Goal: Complete application form

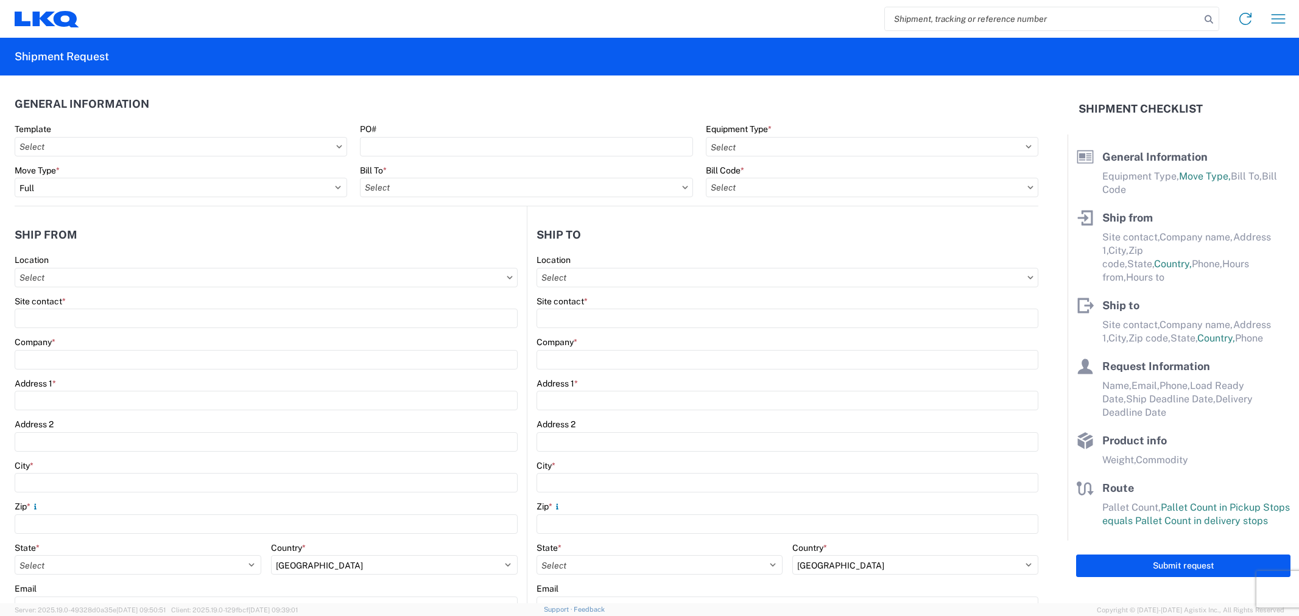
select select "FULL"
select select "US"
select select "LBS"
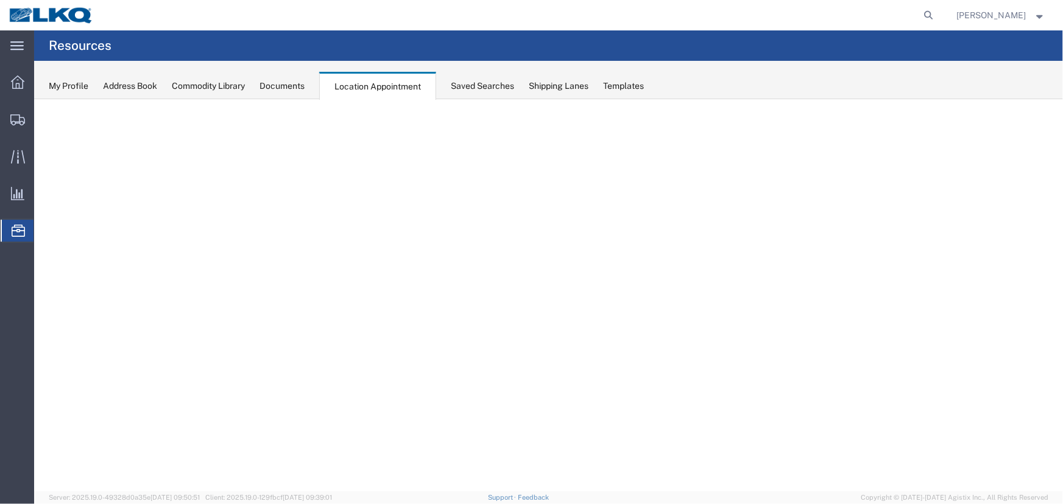
select select "27634"
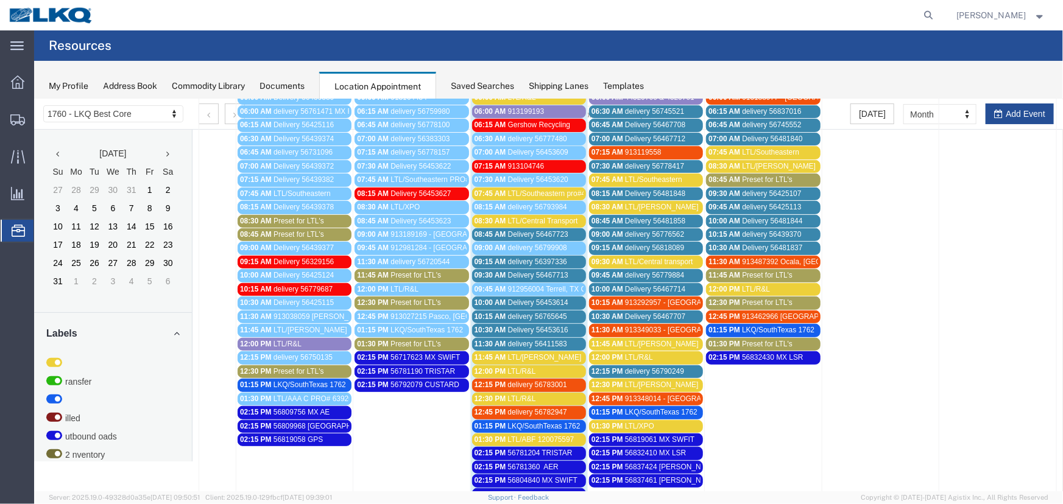
scroll to position [221, 0]
